Goal: Browse casually

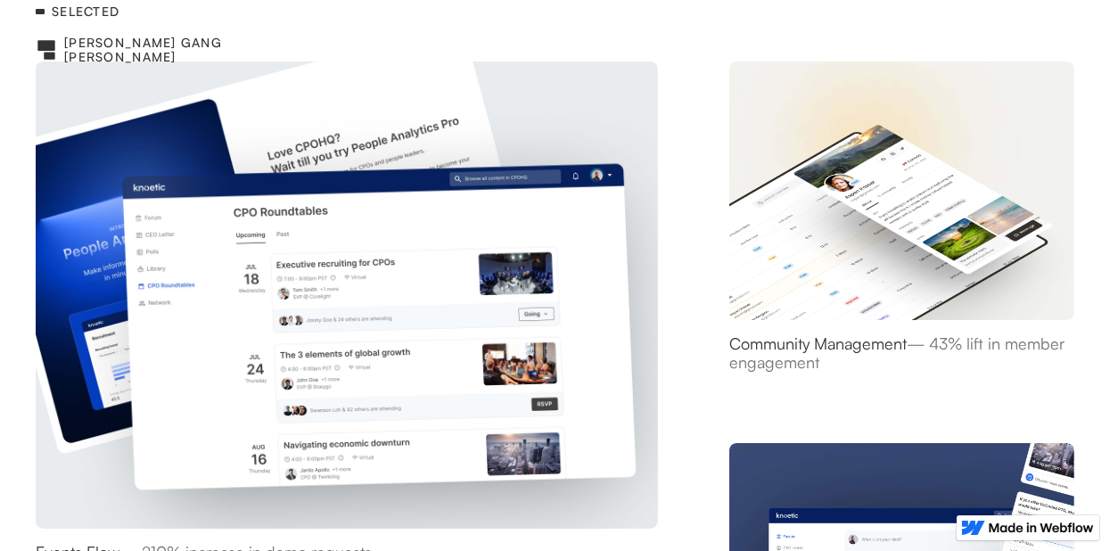
scroll to position [453, 0]
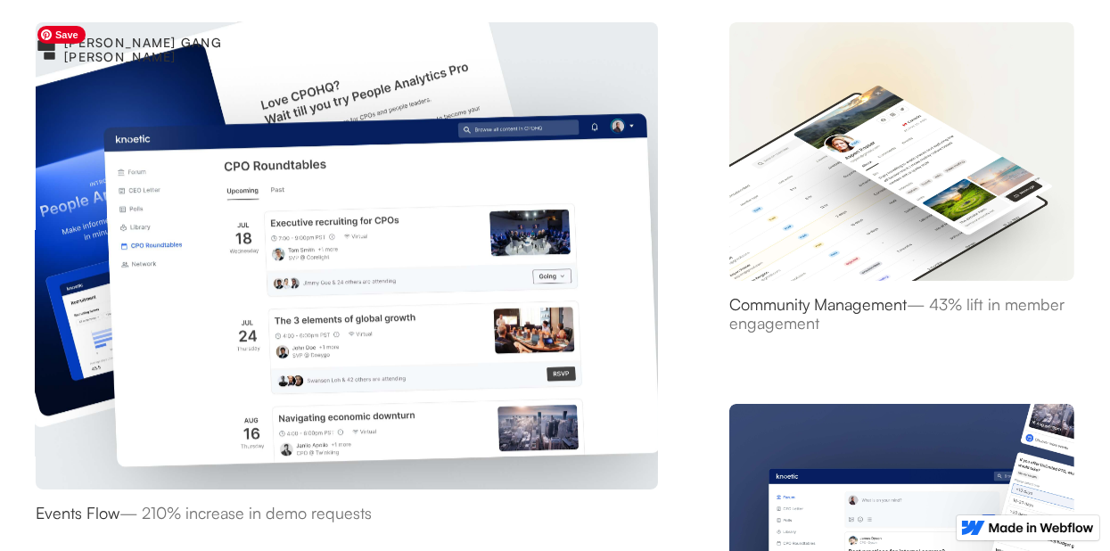
click at [551, 273] on img at bounding box center [347, 255] width 674 height 505
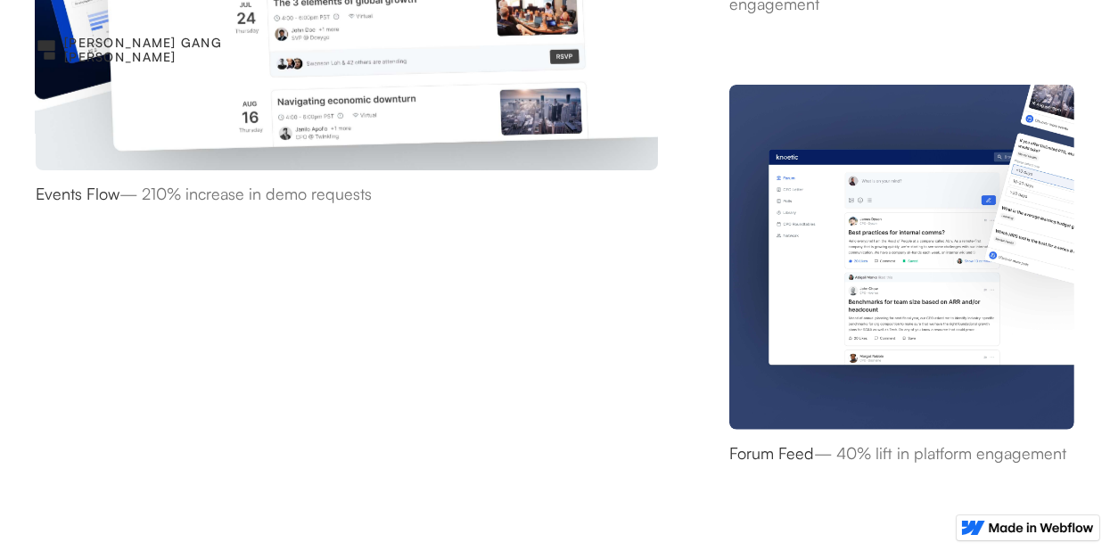
scroll to position [770, 0]
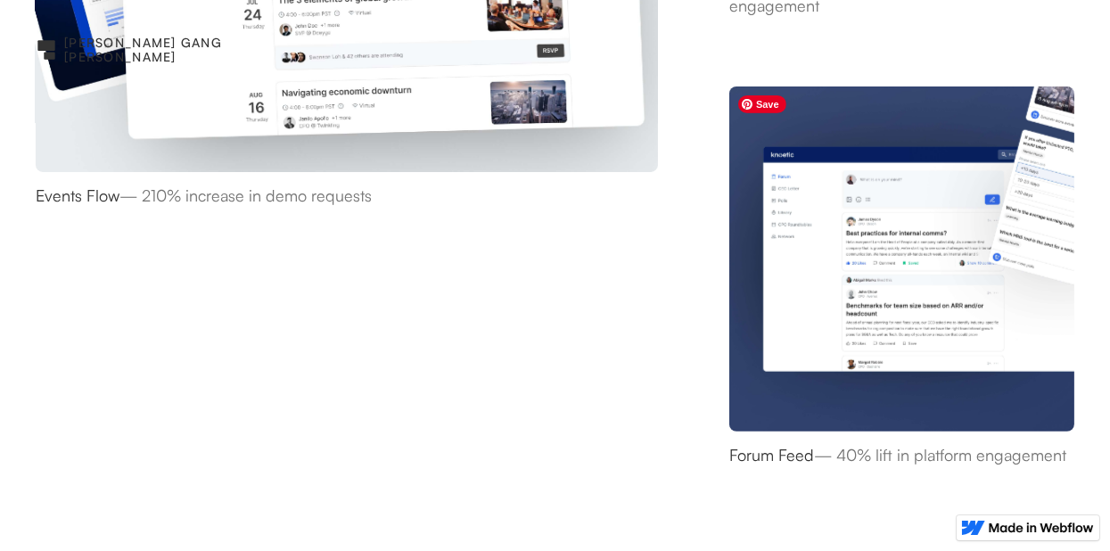
click at [878, 287] on img at bounding box center [901, 257] width 359 height 359
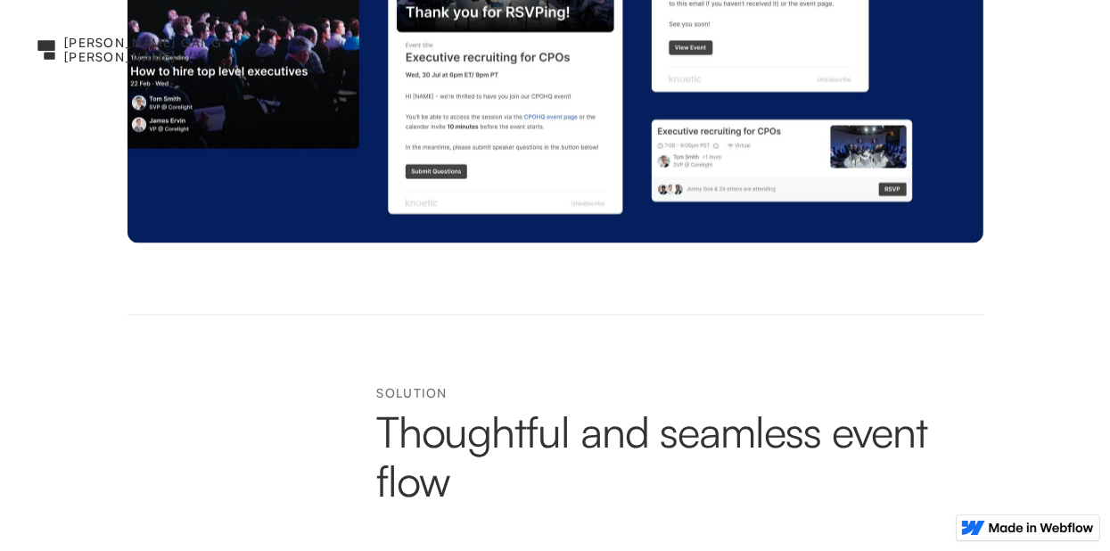
scroll to position [3968, 0]
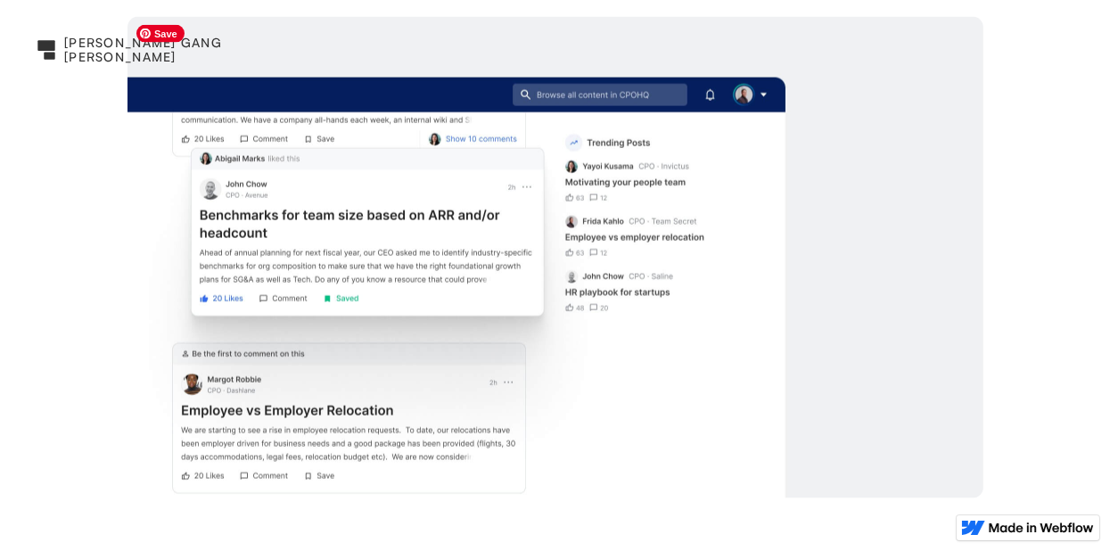
scroll to position [3425, 0]
